Goal: Check status: Check status

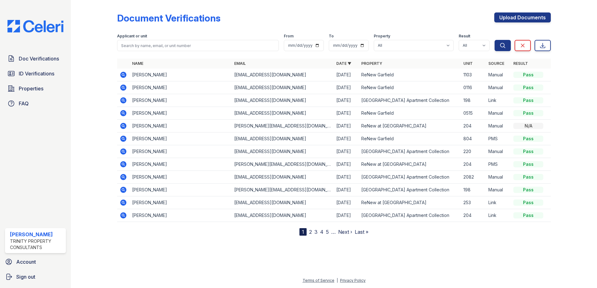
click at [123, 101] on icon at bounding box center [123, 100] width 2 height 2
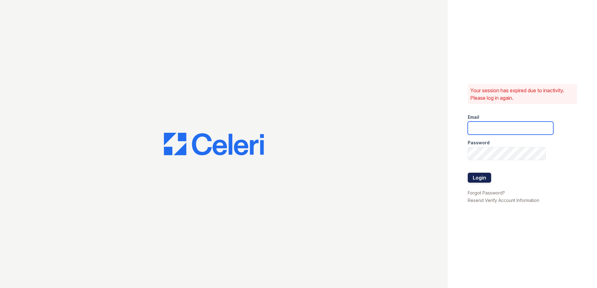
type input "sjimenez@trinity-pm.com"
drag, startPoint x: 474, startPoint y: 178, endPoint x: 469, endPoint y: 175, distance: 5.7
click at [473, 177] on button "Login" at bounding box center [479, 178] width 23 height 10
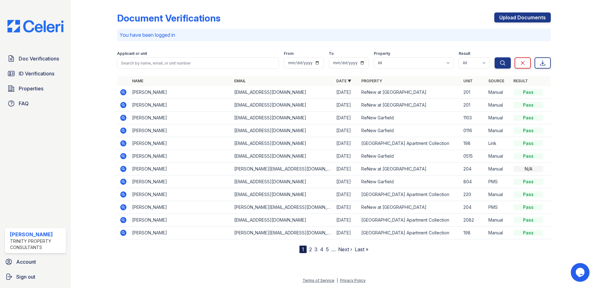
click at [121, 143] on icon at bounding box center [123, 143] width 6 height 6
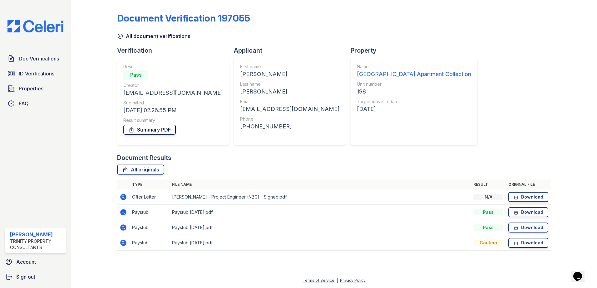
click at [155, 128] on link "Summary PDF" at bounding box center [149, 130] width 52 height 10
click at [50, 59] on span "Doc Verifications" at bounding box center [39, 58] width 40 height 7
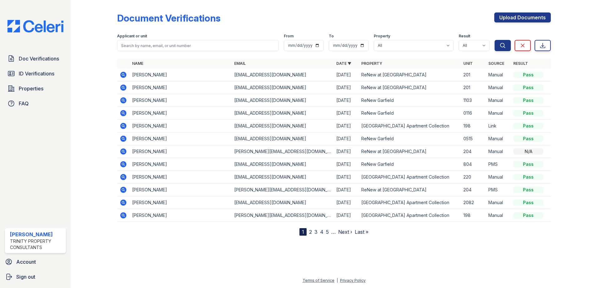
click at [122, 130] on icon at bounding box center [123, 125] width 7 height 7
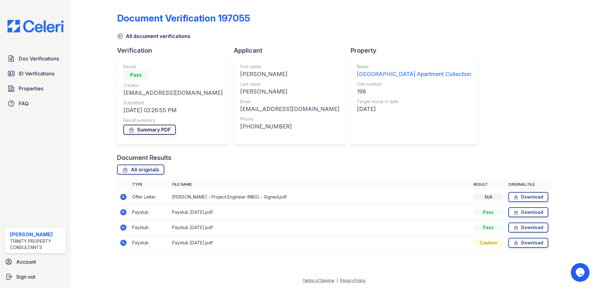
click at [156, 134] on link "Summary PDF" at bounding box center [149, 130] width 52 height 10
click at [26, 71] on span "ID Verifications" at bounding box center [37, 73] width 36 height 7
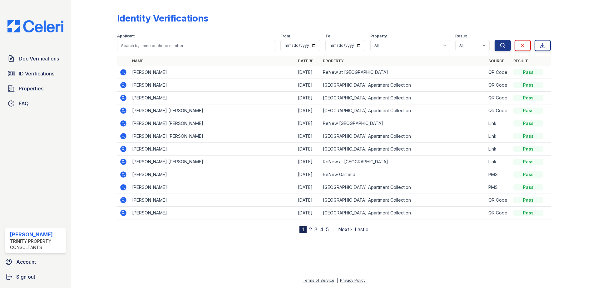
click at [123, 189] on icon at bounding box center [123, 187] width 6 height 6
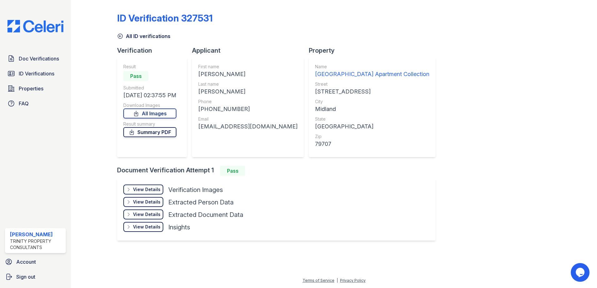
click at [140, 135] on link "Summary PDF" at bounding box center [149, 132] width 53 height 10
click at [37, 72] on span "ID Verifications" at bounding box center [37, 73] width 36 height 7
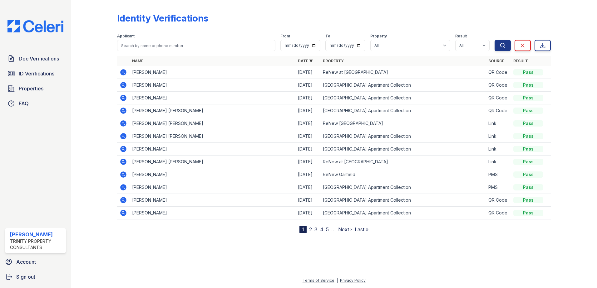
click at [123, 186] on icon at bounding box center [123, 187] width 7 height 7
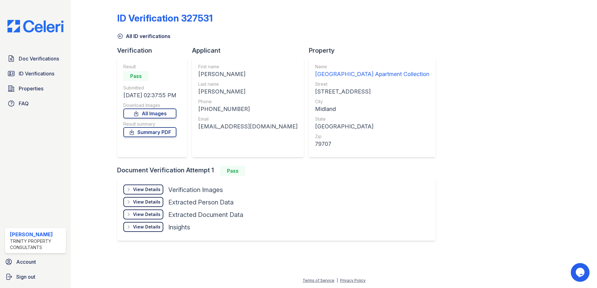
click at [150, 231] on div "View Details Details" at bounding box center [143, 227] width 40 height 10
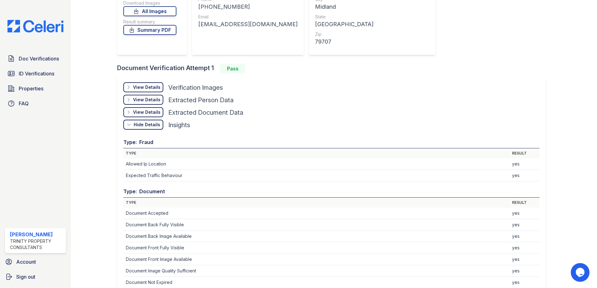
scroll to position [94, 0]
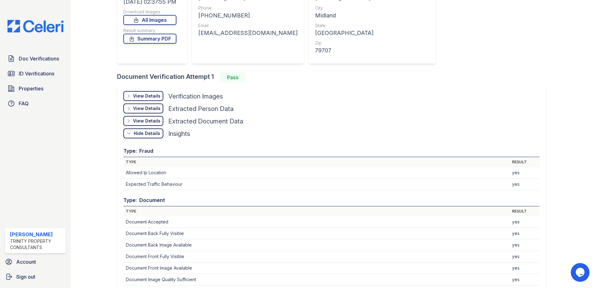
click at [159, 119] on div "View Details" at bounding box center [146, 121] width 27 height 6
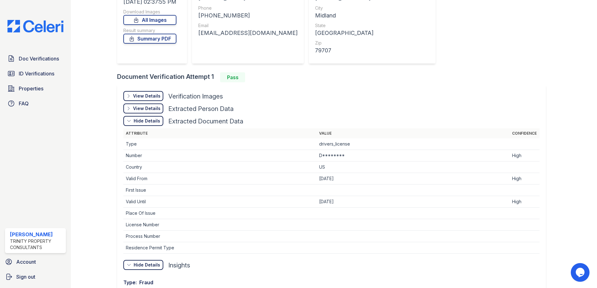
click at [151, 117] on div "Hide Details Details" at bounding box center [143, 121] width 40 height 10
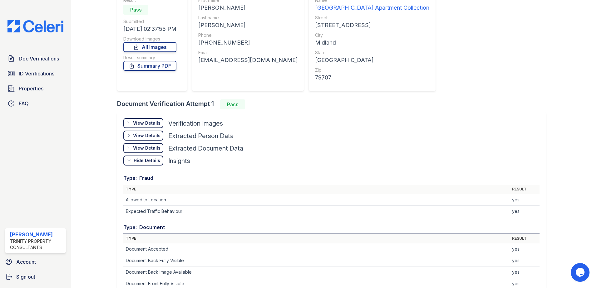
scroll to position [0, 0]
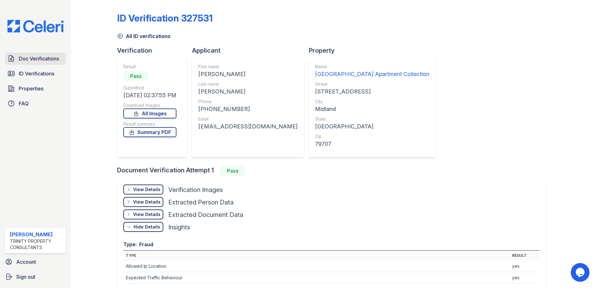
click at [42, 57] on span "Doc Verifications" at bounding box center [39, 58] width 40 height 7
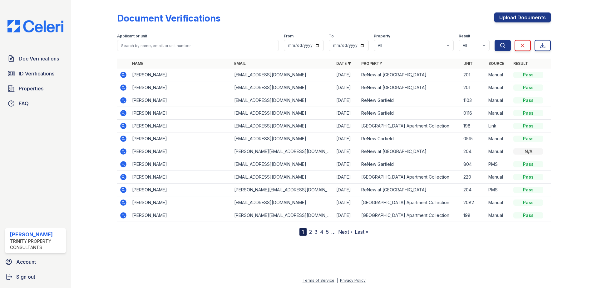
click at [123, 127] on icon at bounding box center [123, 125] width 7 height 7
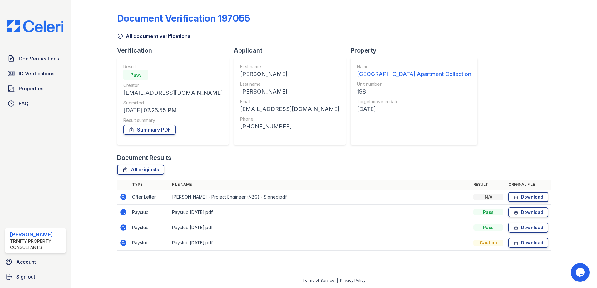
click at [123, 198] on icon at bounding box center [123, 197] width 2 height 2
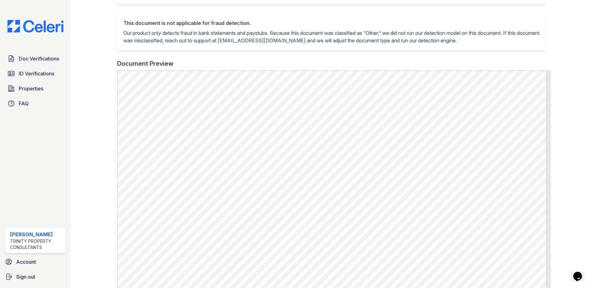
scroll to position [125, 0]
